Goal: Communication & Community: Answer question/provide support

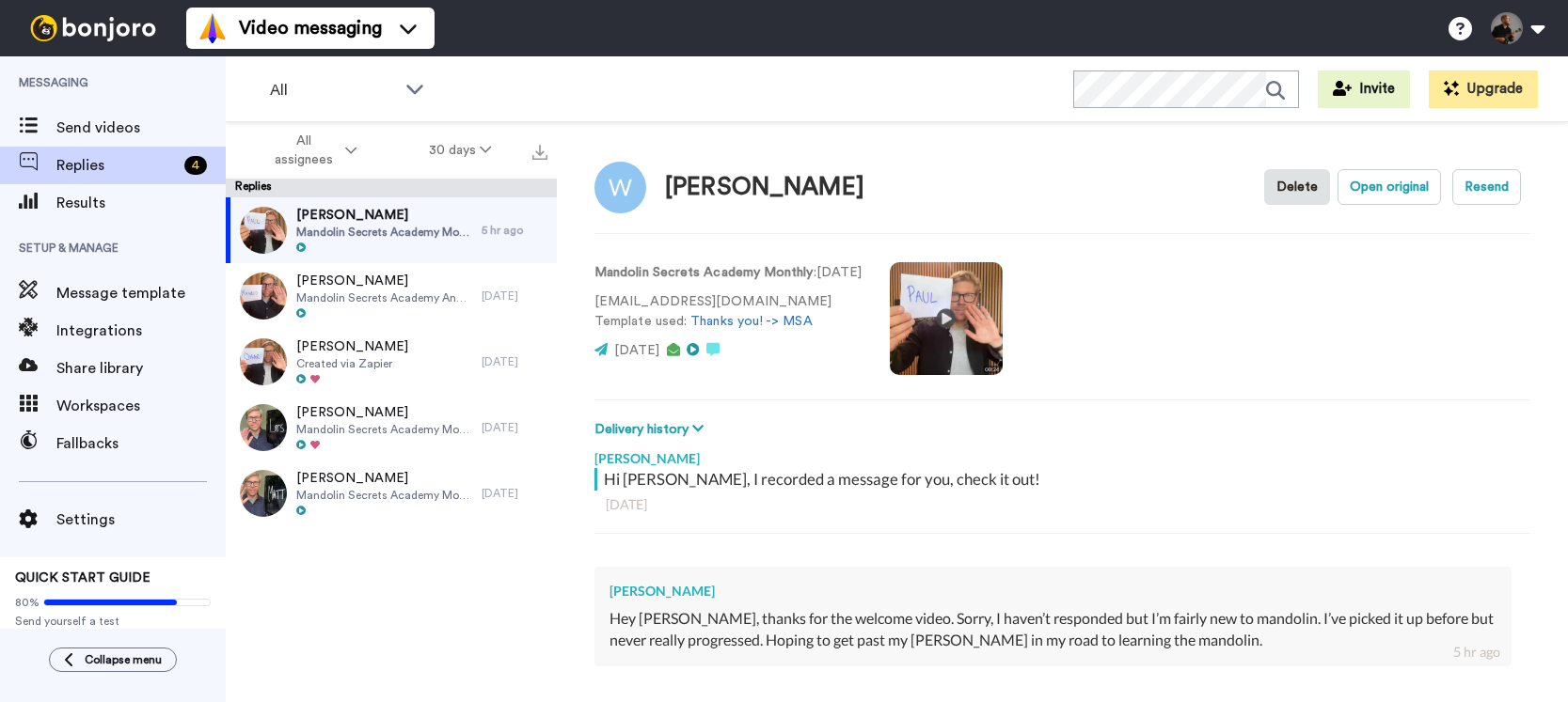
type textarea "x"
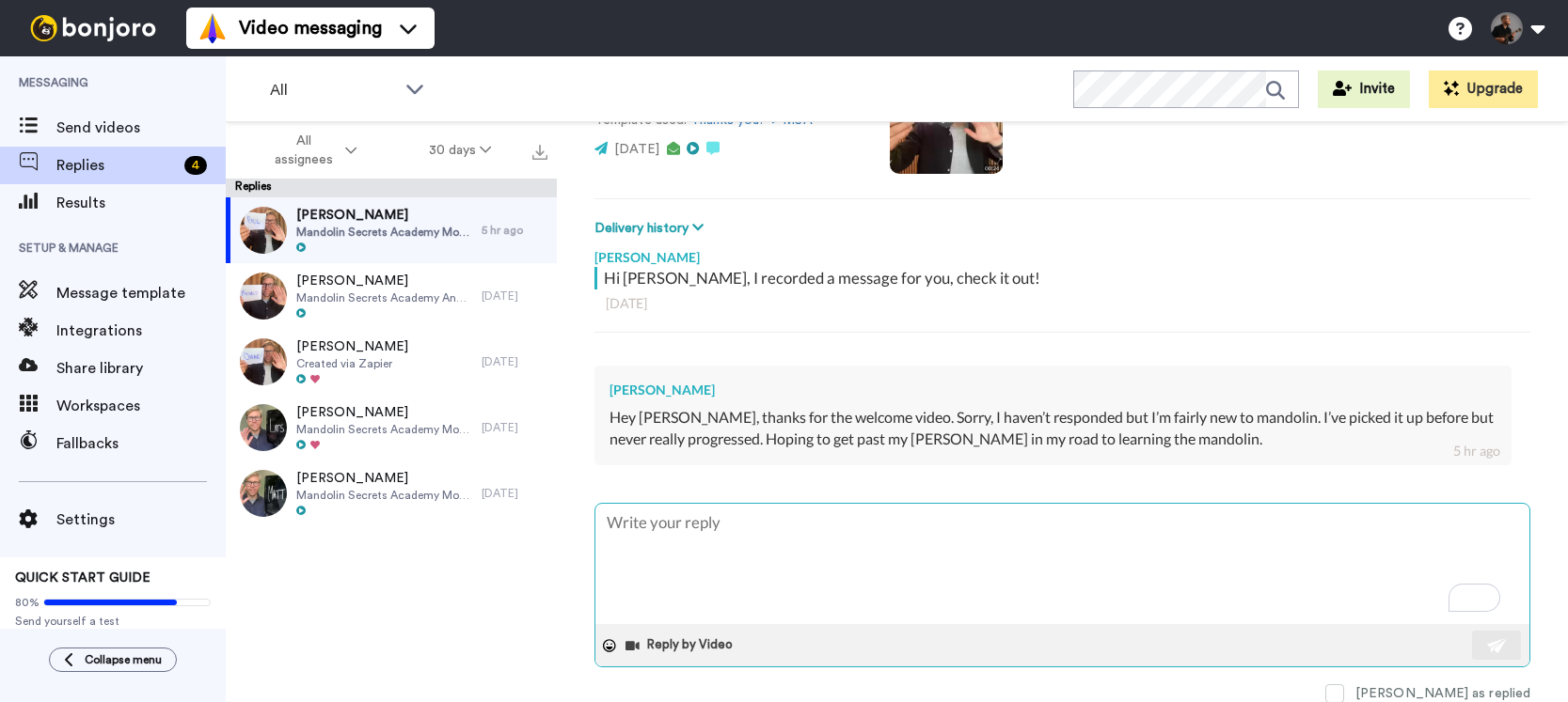
click at [839, 568] on textarea "To enrich screen reader interactions, please activate Accessibility in Grammarl…" at bounding box center [1062, 564] width 934 height 120
paste textarea "Thanks! It all sounds good👍 🙂 If you feel like it, please leave us an introduct…"
type textarea "Thanks! It all sounds good👍 🙂 If you feel like it, please leave us an introduct…"
type textarea "x"
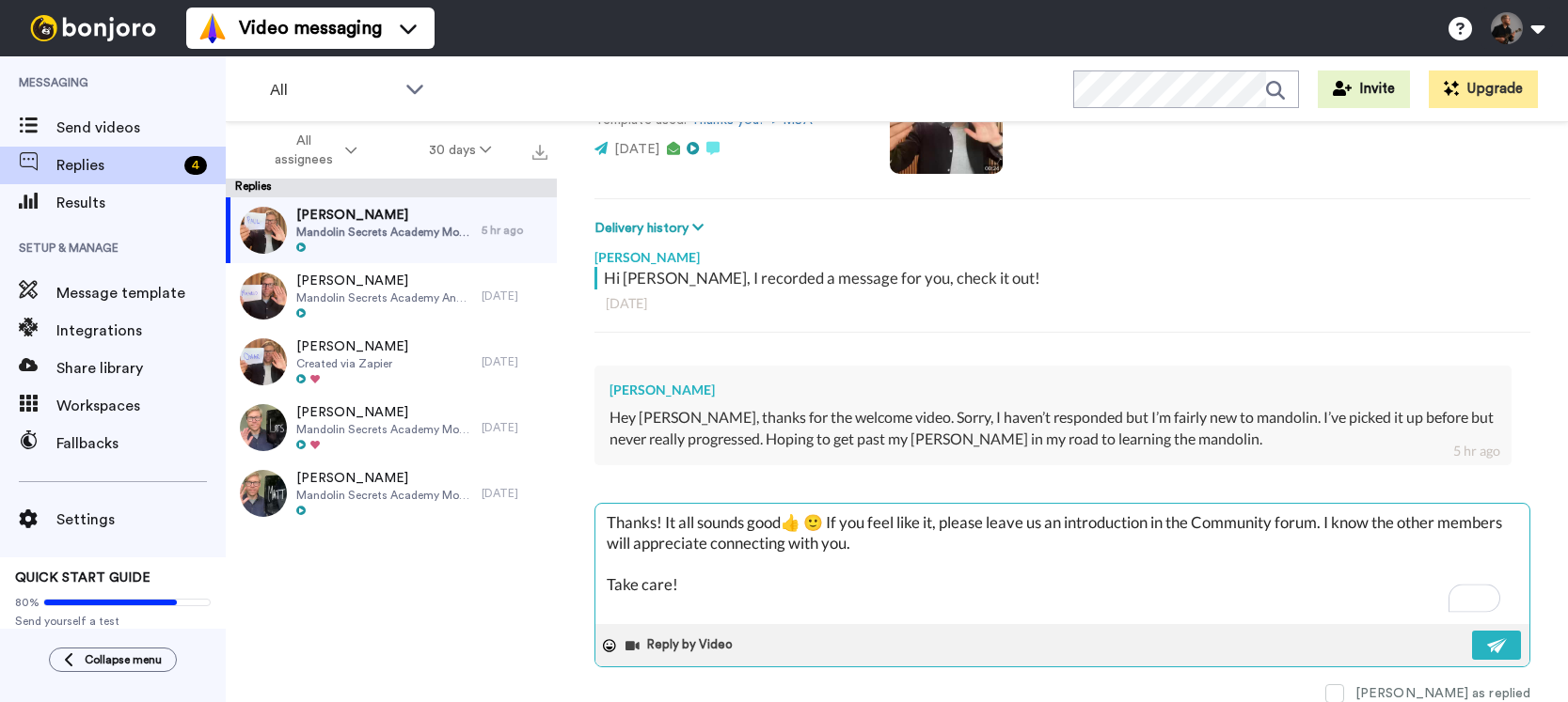
click at [654, 524] on textarea "Thanks! It all sounds good👍 🙂 If you feel like it, please leave us an introduct…" at bounding box center [1062, 564] width 934 height 120
type textarea "Thanks ! It all sounds good👍 🙂 If you feel like it, please leave us an introduc…"
type textarea "x"
type textarea "Thanks P! It all sounds good👍 🙂 If you feel like it, please leave us an introdu…"
type textarea "x"
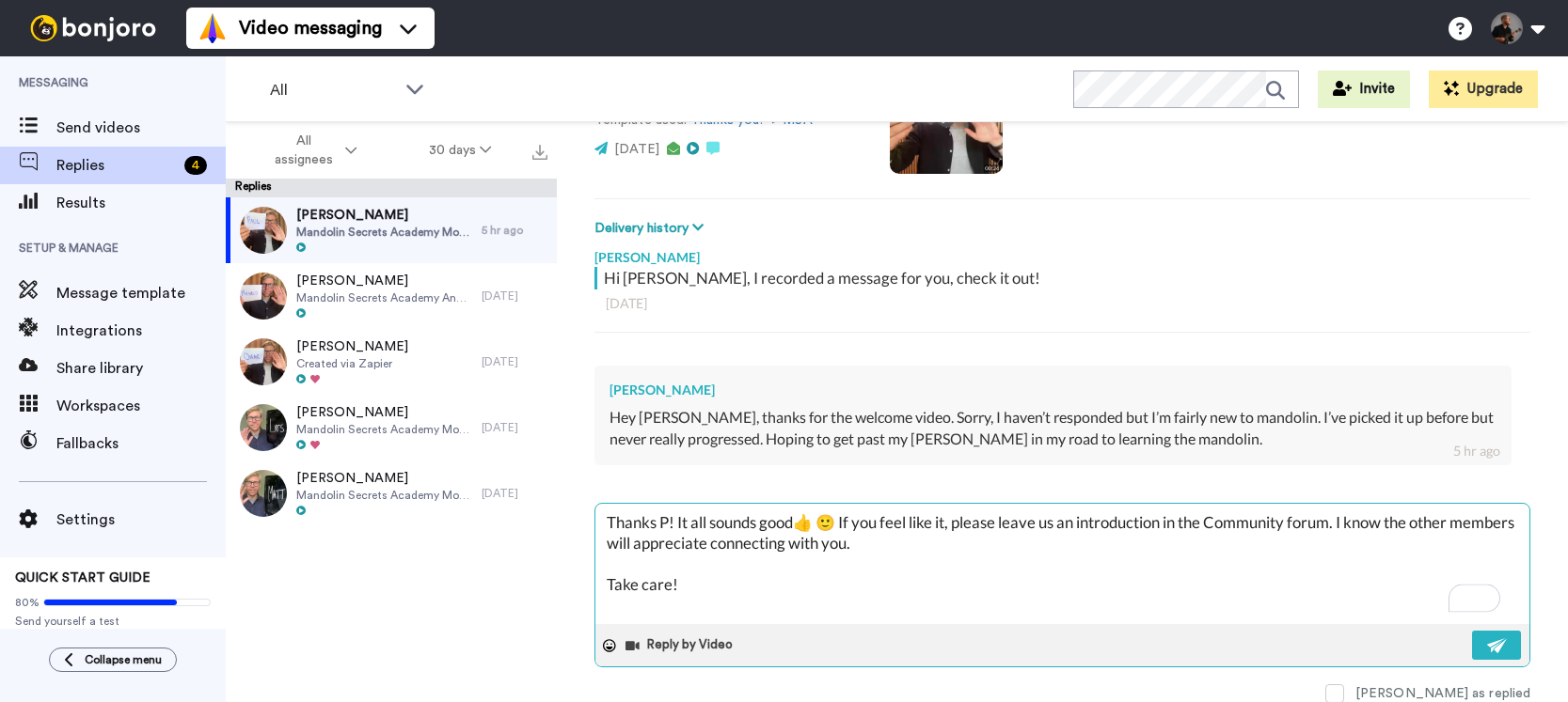
type textarea "Thanks Pa! It all sounds good👍 🙂 If you feel like it, please leave us an introd…"
type textarea "x"
type textarea "Thanks [PERSON_NAME]! It all sounds good👍 🙂 If you feel like it, please leave u…"
type textarea "x"
type textarea "Thanks [PERSON_NAME]! It all sounds good👍 🙂 If you feel like it, please leave u…"
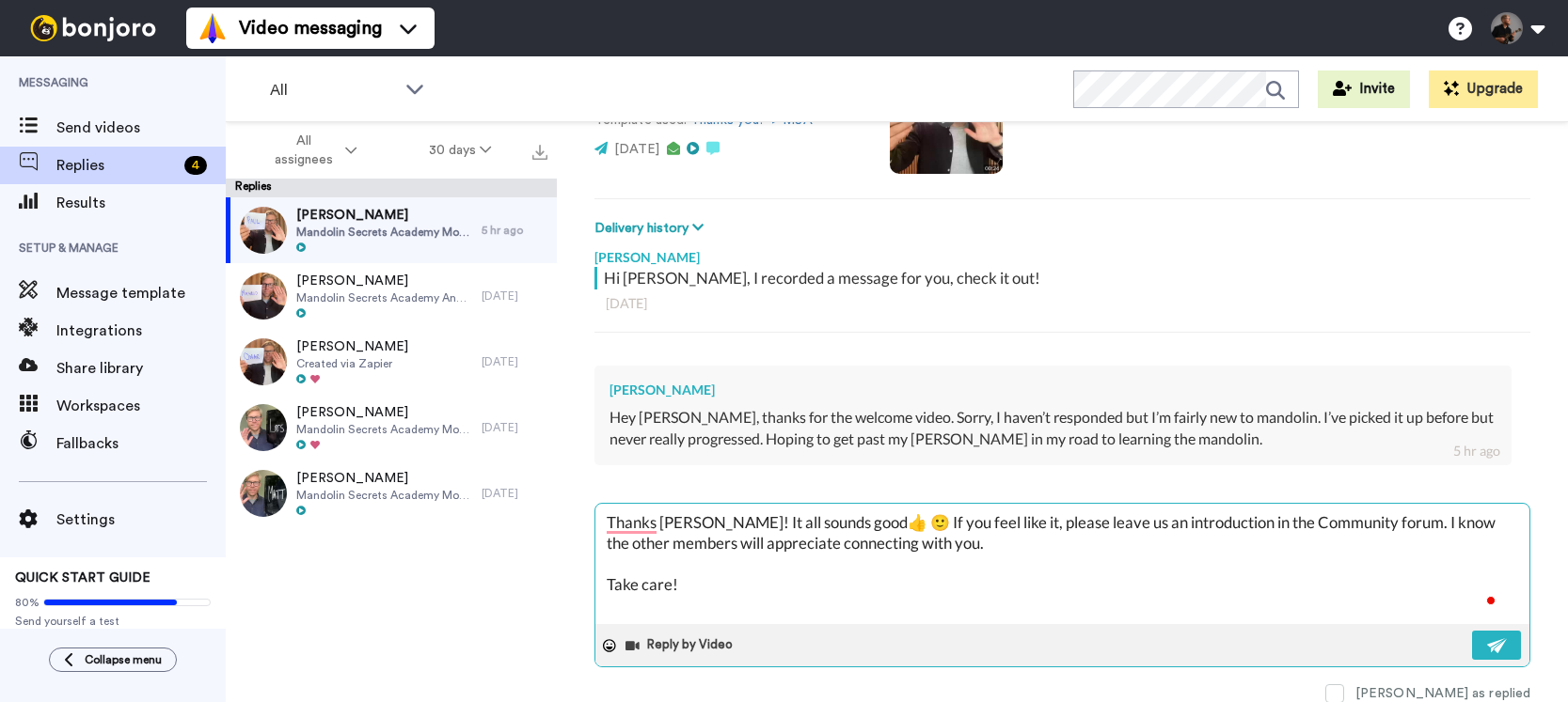
type textarea "x"
click at [859, 518] on textarea "Thanks [PERSON_NAME]! It all sounds good👍 🙂 If you feel like it, please leave u…" at bounding box center [1062, 564] width 934 height 120
type textarea "Thanks [PERSON_NAME]! It all sounds good👍 🙂 If you feel like it, please leave u…"
type textarea "x"
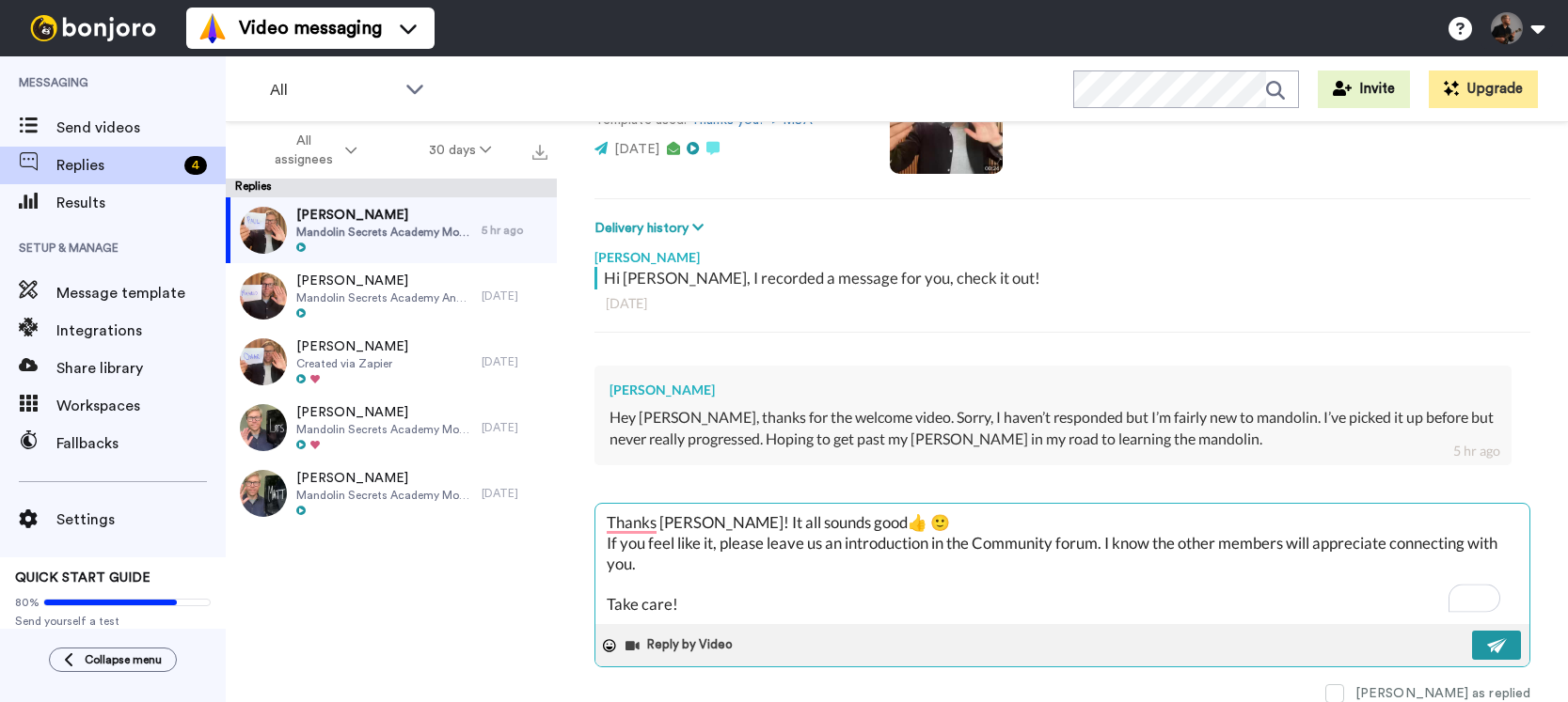
type textarea "Thanks [PERSON_NAME]! It all sounds good👍 🙂 If you feel like it, please leave u…"
click at [1494, 639] on button at bounding box center [1496, 645] width 49 height 29
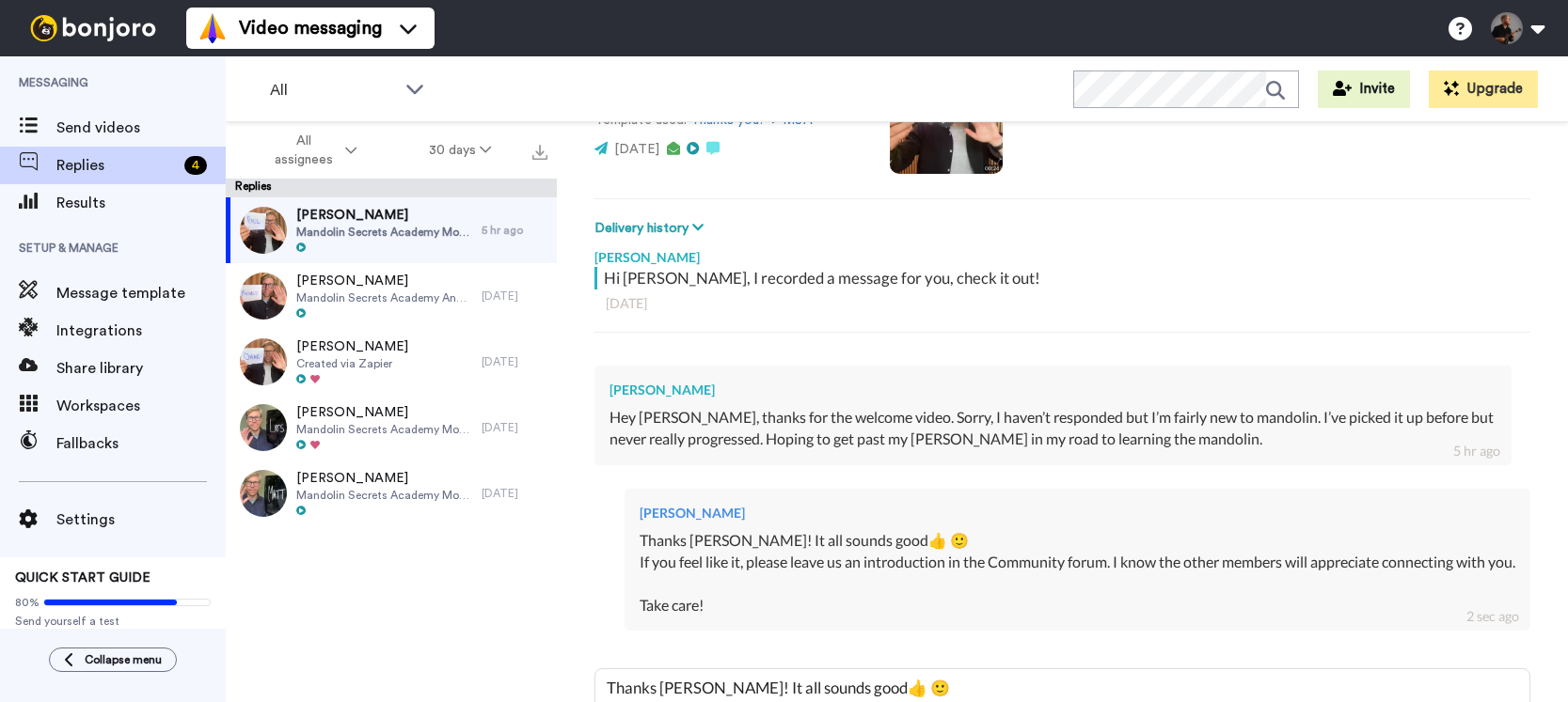
type textarea "x"
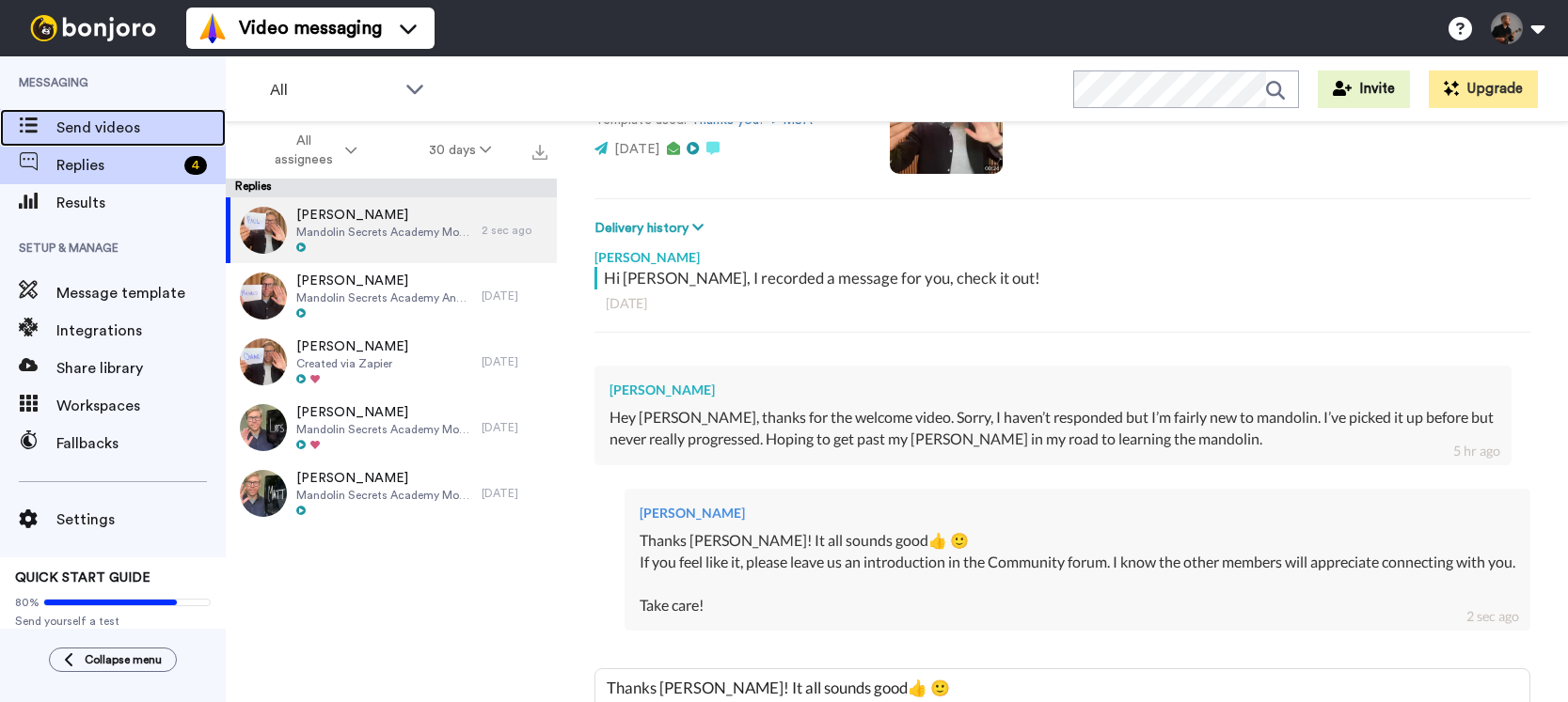
click at [135, 132] on span "Send videos" at bounding box center [141, 128] width 170 height 23
